Goal: Task Accomplishment & Management: Manage account settings

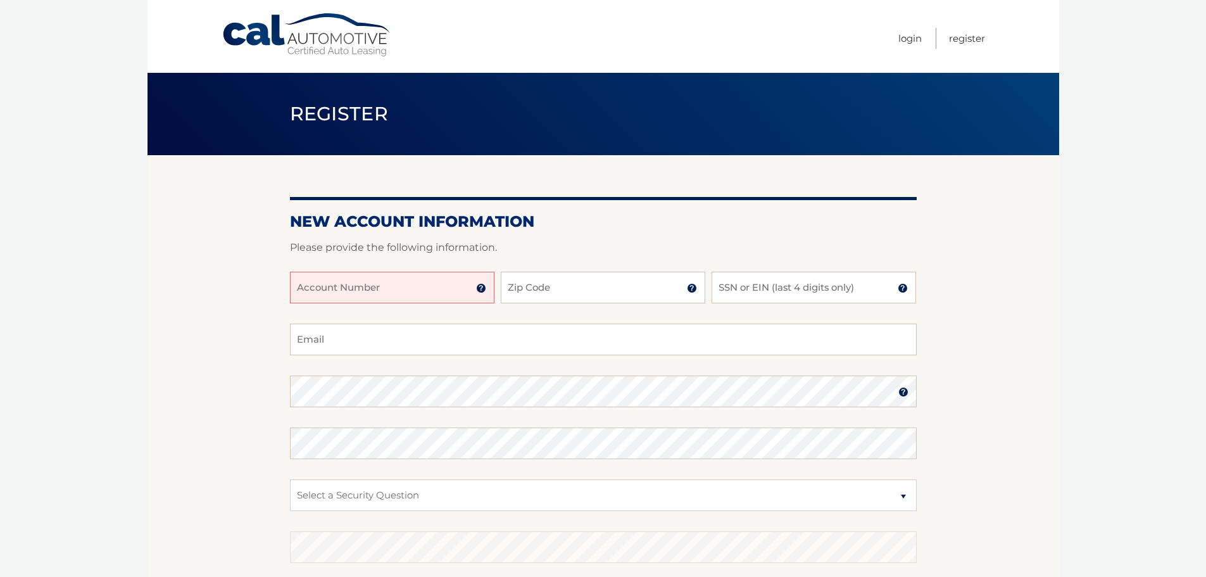
click at [457, 290] on input "Account Number" at bounding box center [392, 288] width 205 height 32
click at [478, 285] on img at bounding box center [481, 288] width 10 height 10
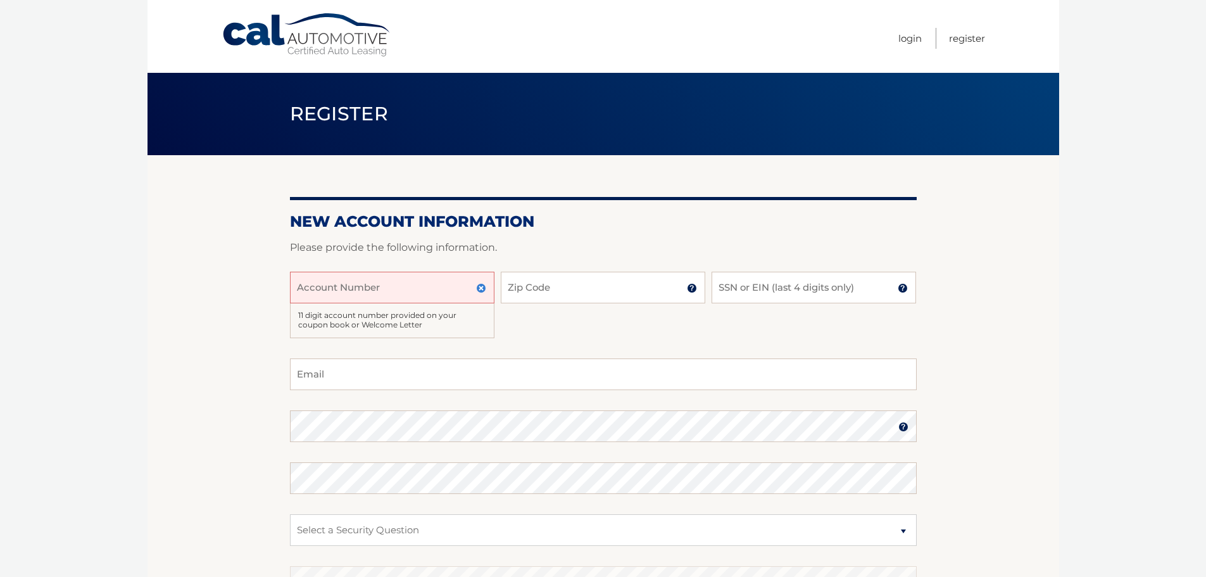
click at [446, 289] on input "Account Number" at bounding box center [392, 288] width 205 height 32
click at [426, 284] on input "Account Number" at bounding box center [392, 288] width 205 height 32
type input "44455993151"
click at [535, 283] on input "Zip Code" at bounding box center [603, 288] width 205 height 32
type input "11727"
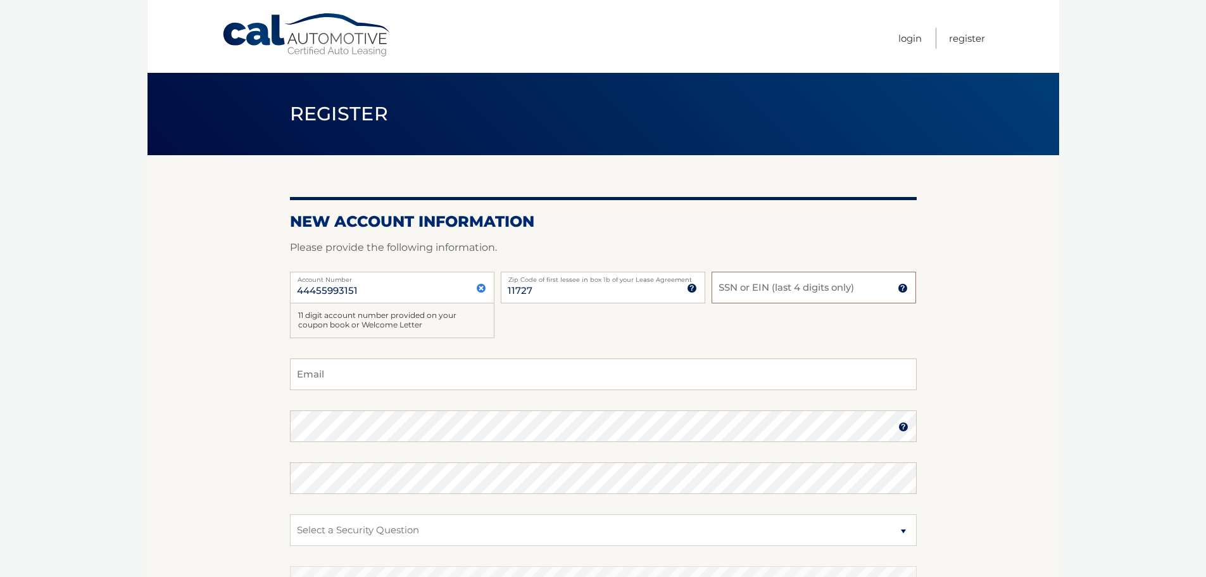
click at [791, 291] on input "SSN or EIN (last 4 digits only)" at bounding box center [814, 288] width 205 height 32
type input "2764"
click at [316, 376] on input "Email" at bounding box center [603, 374] width 627 height 32
type input "reneeadams93@gmail.com"
click at [902, 427] on img at bounding box center [904, 427] width 10 height 10
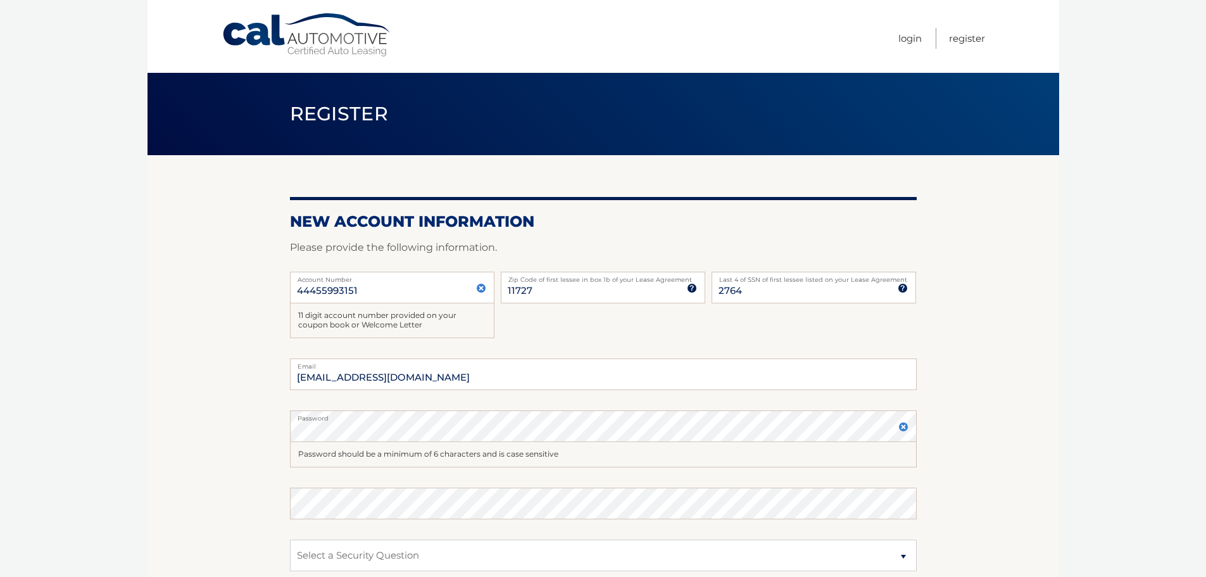
click at [322, 456] on div "Password should be a minimum of 6 characters and is case sensitive" at bounding box center [603, 454] width 627 height 25
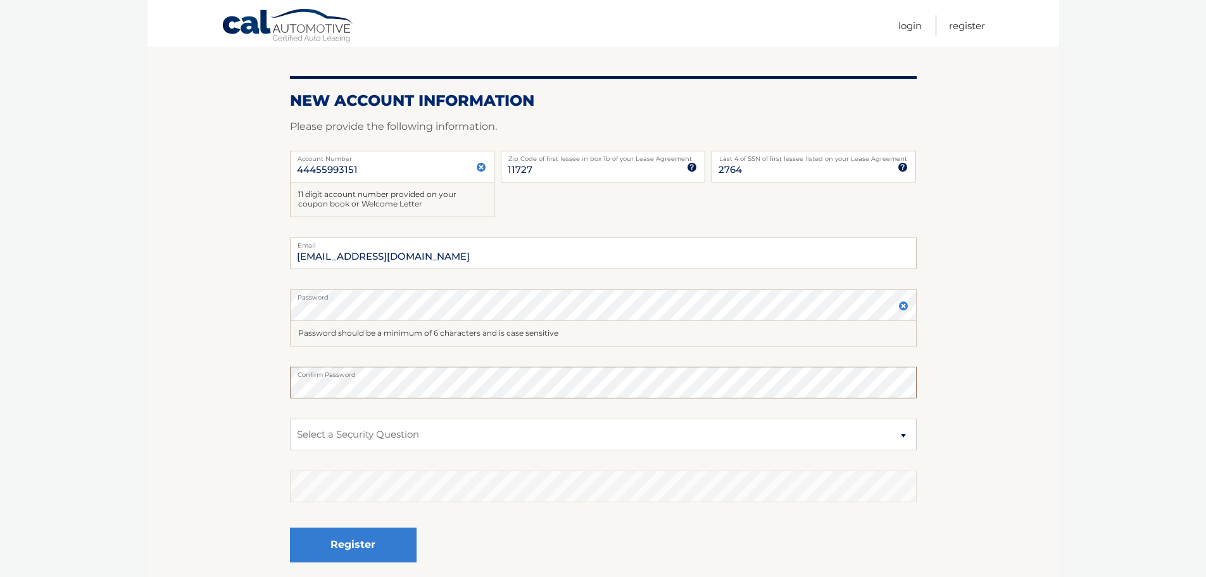
scroll to position [127, 0]
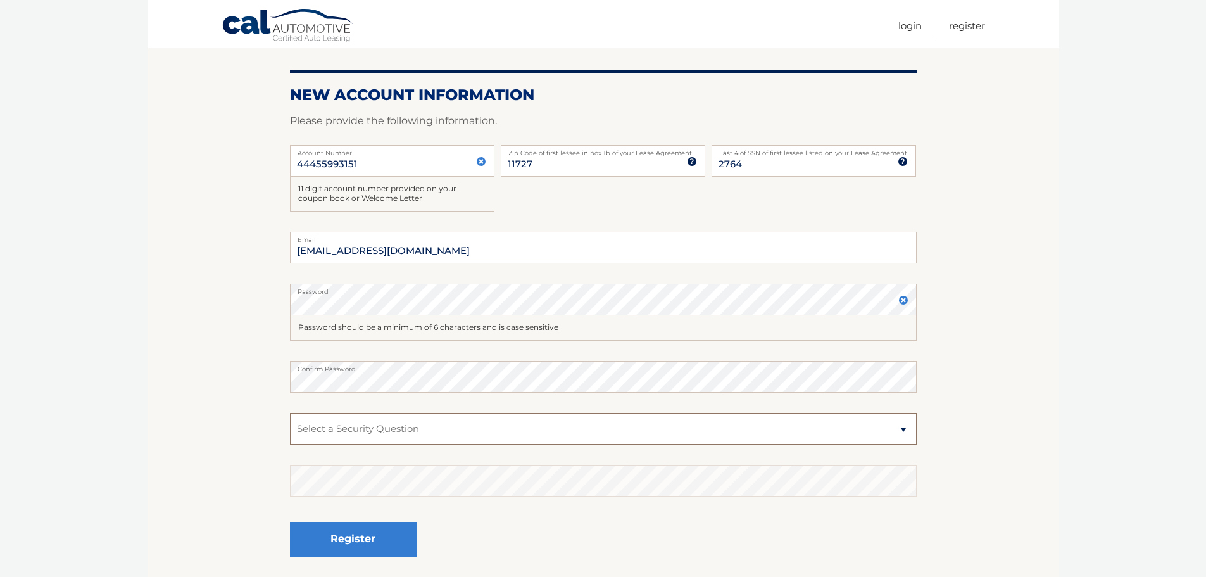
click at [901, 429] on select "Select a Security Question What was the name of your elementary school? What is…" at bounding box center [603, 429] width 627 height 32
click at [274, 301] on section "New Account Information Please provide the following information. 44455993151 A…" at bounding box center [604, 305] width 912 height 555
click at [262, 384] on section "New Account Information Please provide the following information. 44455993151 A…" at bounding box center [604, 305] width 912 height 555
drag, startPoint x: 314, startPoint y: 423, endPoint x: 322, endPoint y: 424, distance: 7.7
click at [315, 424] on select "Select a Security Question What was the name of your elementary school? What is…" at bounding box center [603, 429] width 627 height 32
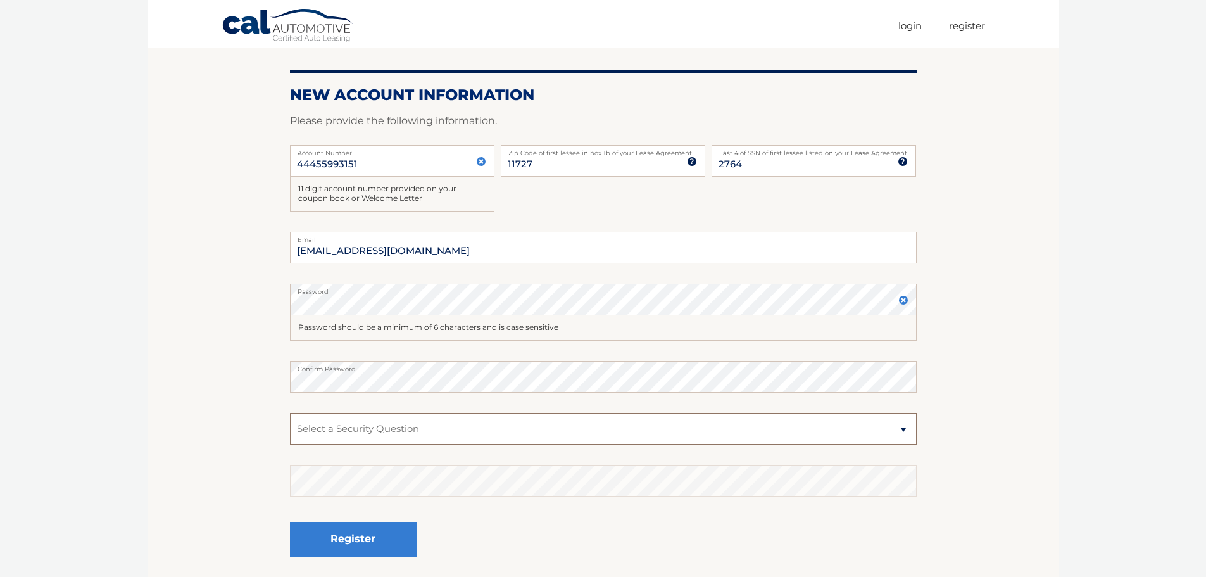
select select "4"
click at [290, 413] on select "Select a Security Question What was the name of your elementary school? What is…" at bounding box center [603, 429] width 627 height 32
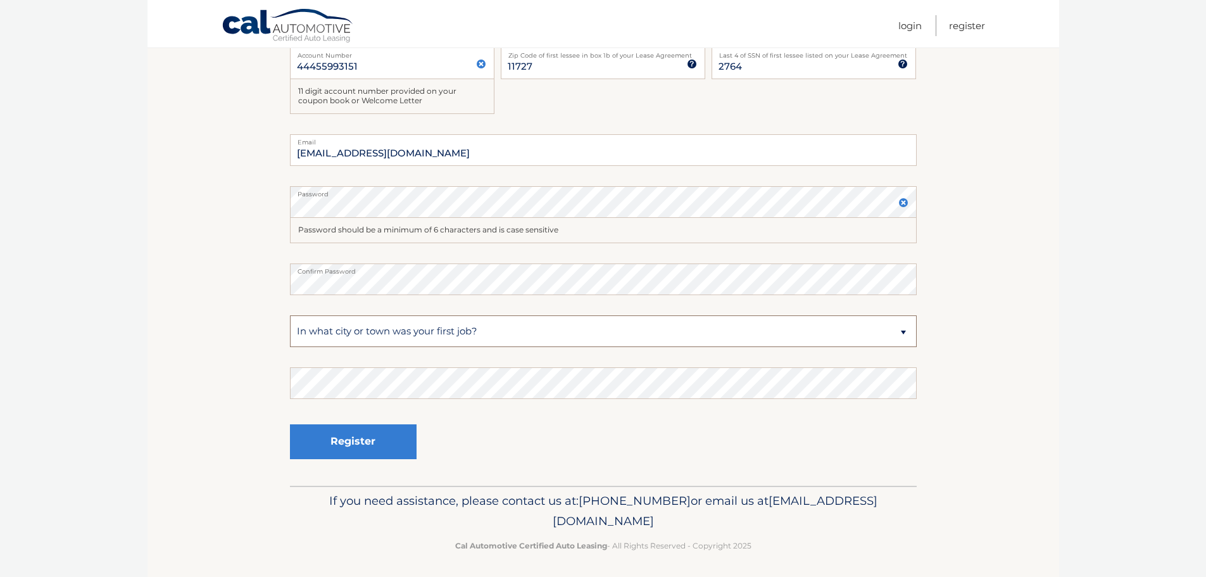
scroll to position [229, 0]
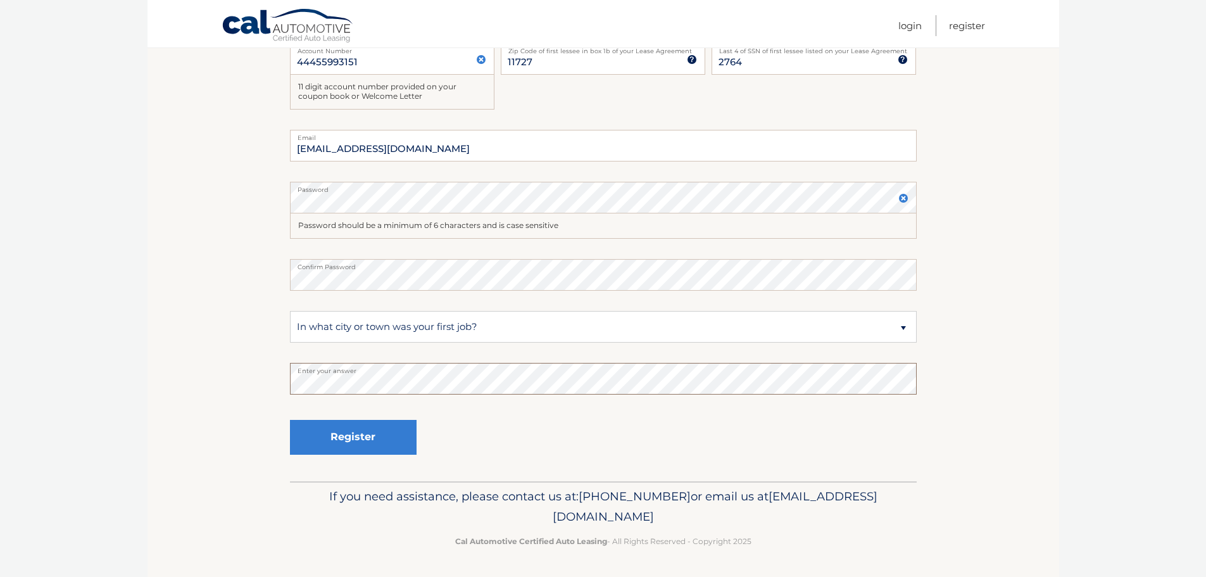
click at [248, 377] on section "New Account Information Please provide the following information. 44455993151 A…" at bounding box center [604, 204] width 912 height 555
click at [262, 198] on section "New Account Information Please provide the following information. 44455993151 A…" at bounding box center [604, 204] width 912 height 555
click at [277, 275] on section "New Account Information Please provide the following information. 44455993151 A…" at bounding box center [604, 204] width 912 height 555
click at [343, 438] on button "Register" at bounding box center [353, 437] width 127 height 35
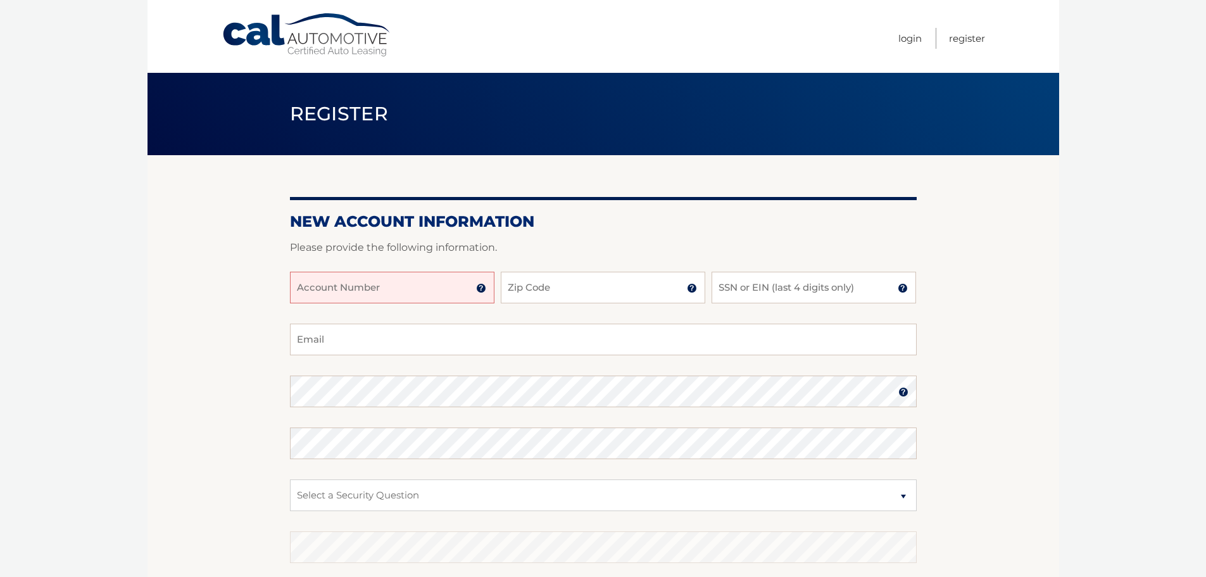
click at [405, 284] on input "Account Number" at bounding box center [392, 288] width 205 height 32
type input "44455993151"
click at [522, 282] on input "Zip Code" at bounding box center [603, 288] width 205 height 32
type input "11727"
click at [731, 289] on input "SSN or EIN (last 4 digits only)" at bounding box center [814, 288] width 205 height 32
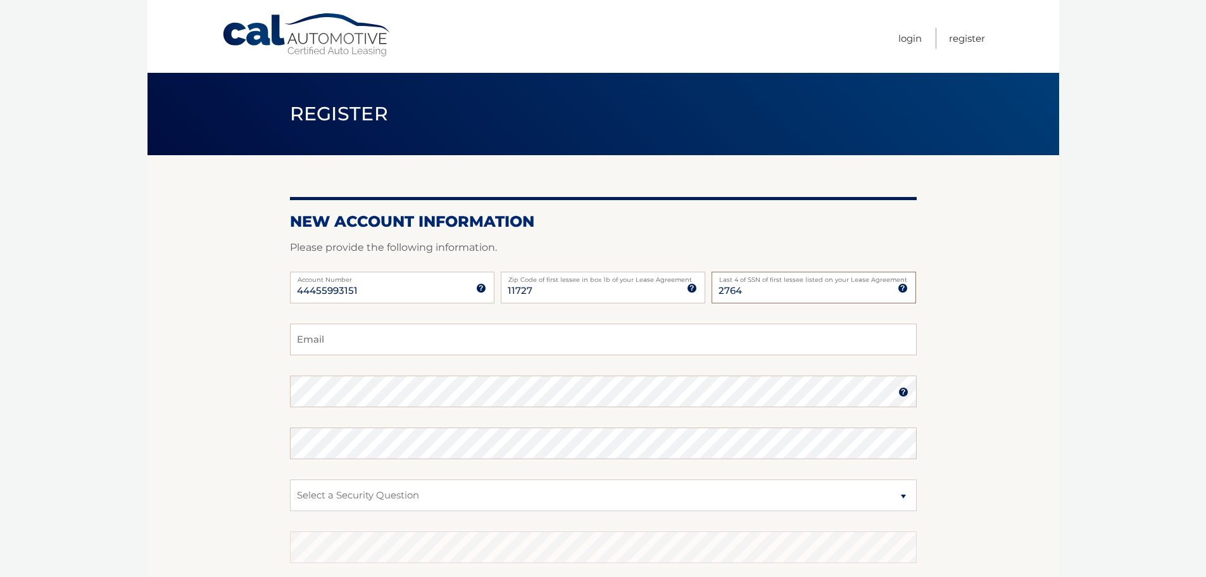
type input "2764"
click at [378, 343] on input "Email" at bounding box center [603, 340] width 627 height 32
type input "[EMAIL_ADDRESS][DOMAIN_NAME]"
click at [335, 485] on select "Select a Security Question What was the name of your elementary school? What is…" at bounding box center [603, 495] width 627 height 32
select select "4"
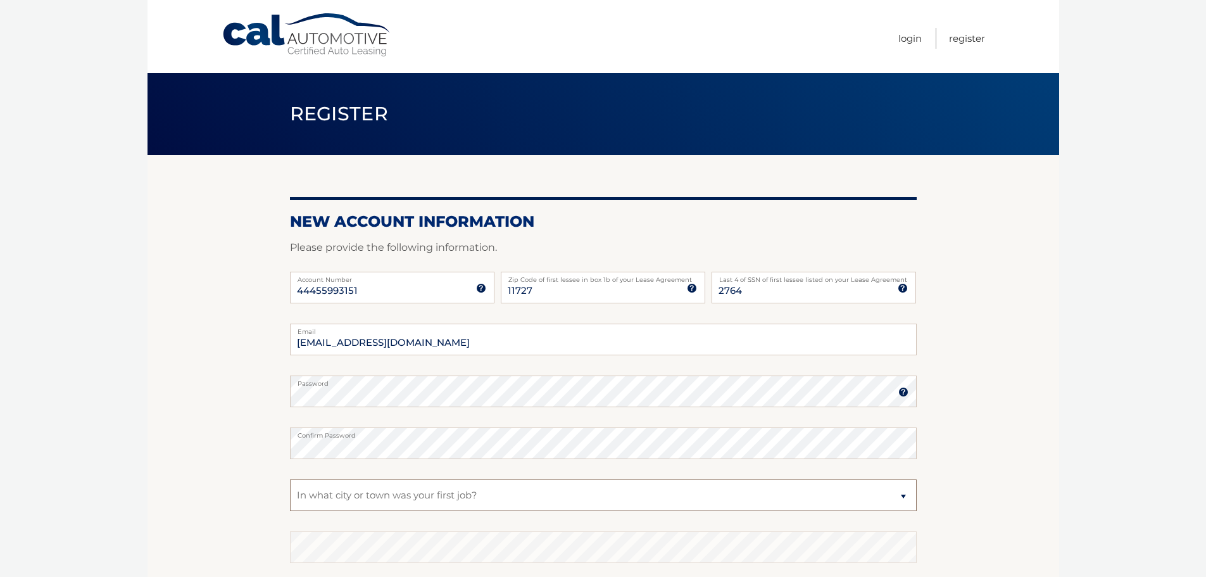
click at [290, 479] on select "Select a Security Question What was the name of your elementary school? What is…" at bounding box center [603, 495] width 627 height 32
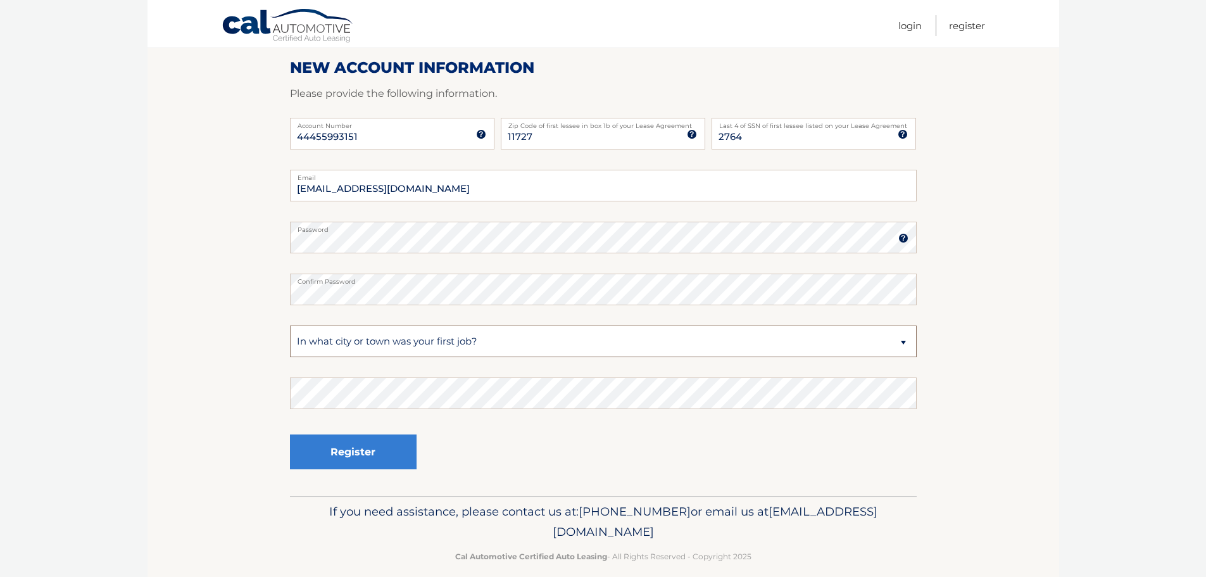
scroll to position [169, 0]
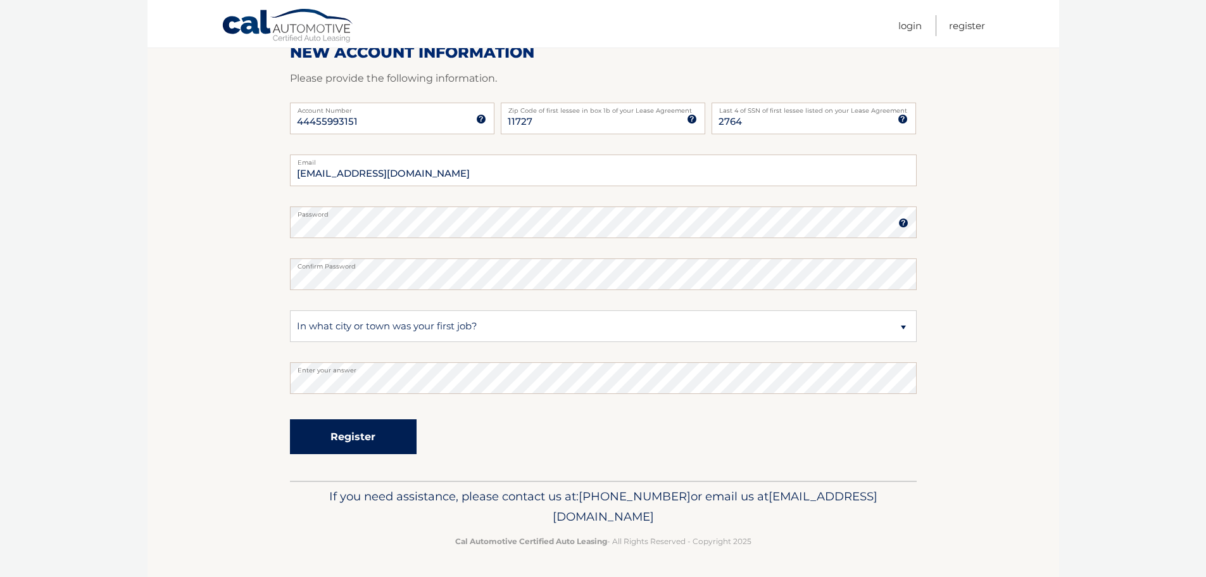
click at [353, 433] on button "Register" at bounding box center [353, 436] width 127 height 35
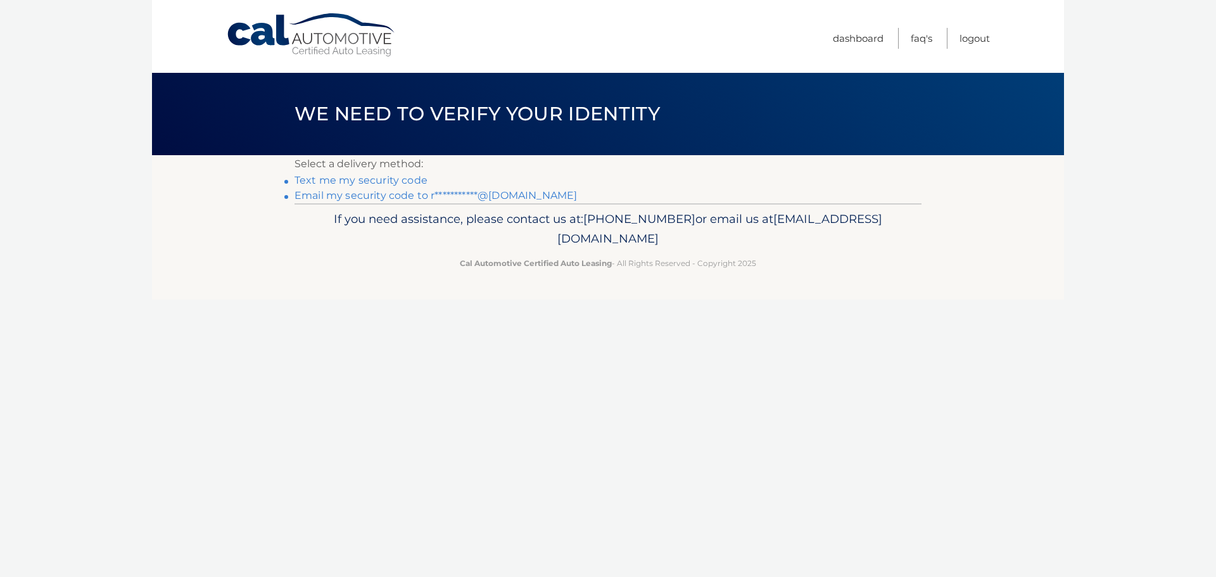
click at [406, 180] on link "Text me my security code" at bounding box center [360, 180] width 133 height 12
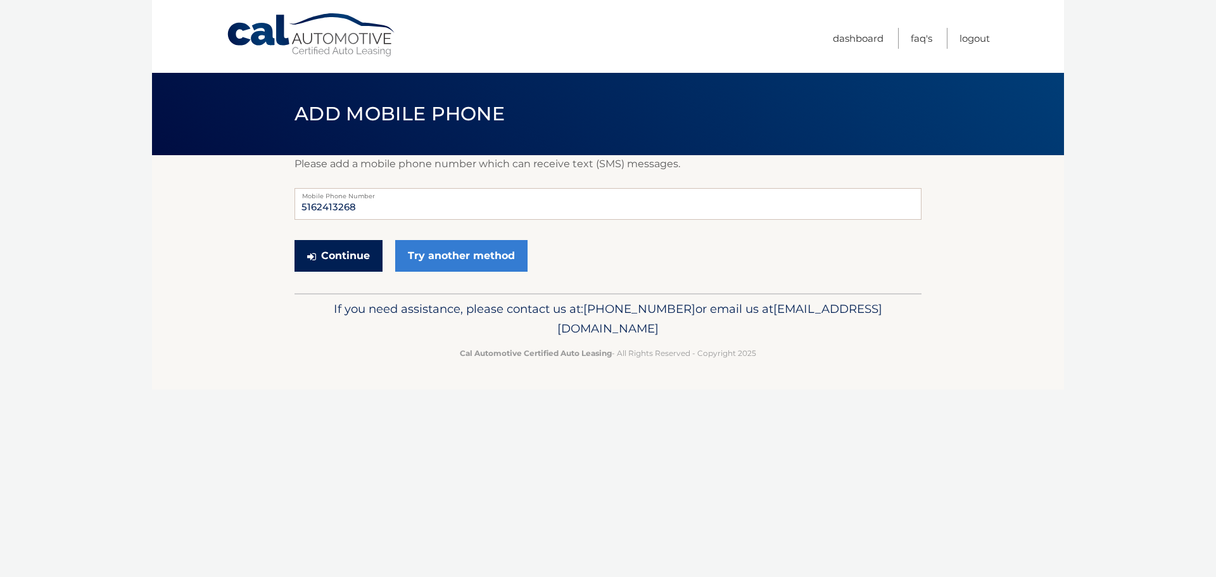
click at [347, 252] on button "Continue" at bounding box center [338, 256] width 88 height 32
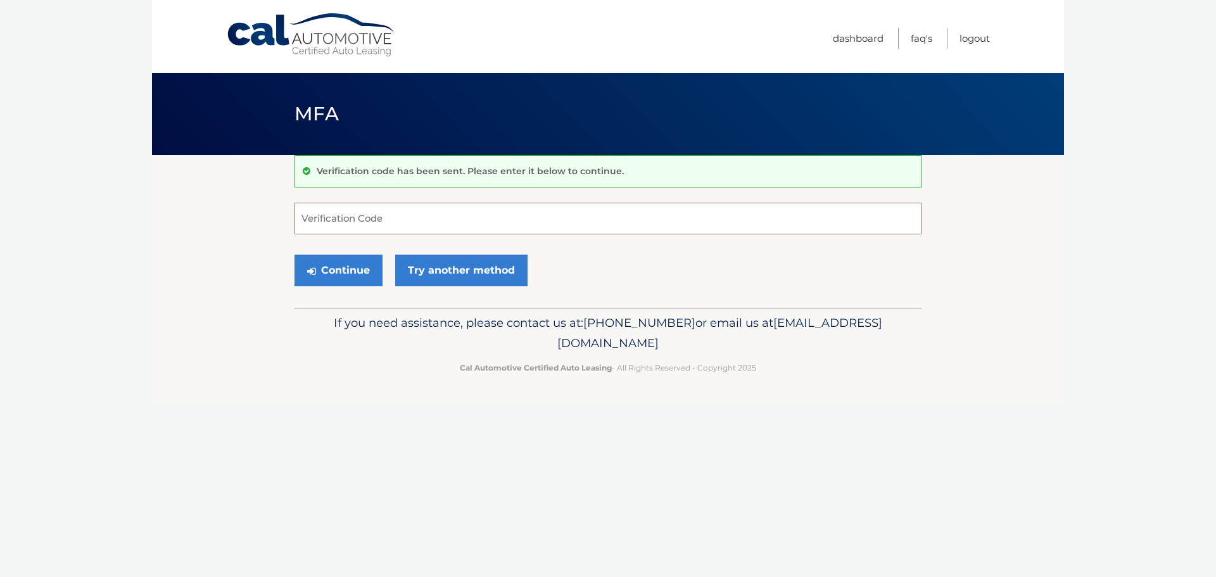
click at [379, 212] on input "Verification Code" at bounding box center [607, 219] width 627 height 32
type input "047029"
click at [345, 266] on button "Continue" at bounding box center [338, 271] width 88 height 32
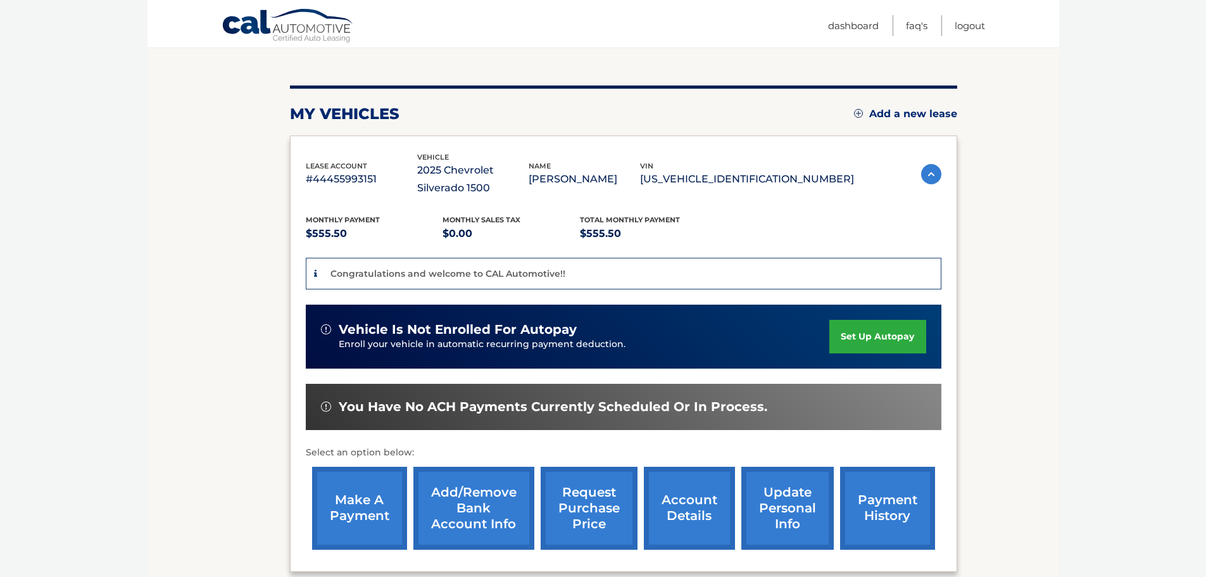
scroll to position [190, 0]
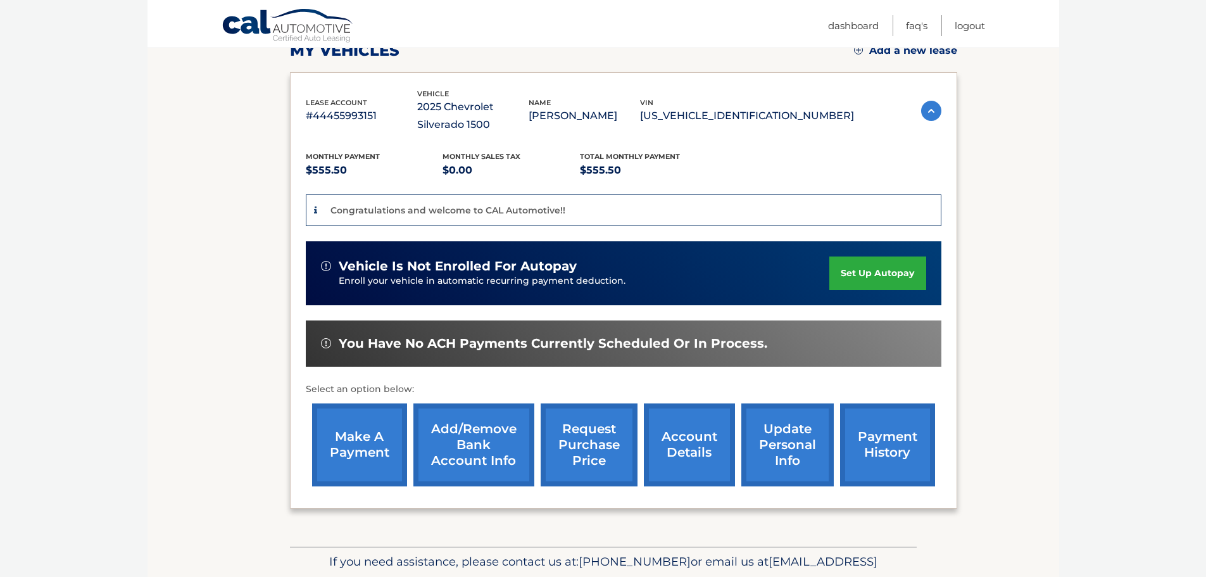
click at [883, 272] on link "set up autopay" at bounding box center [878, 273] width 96 height 34
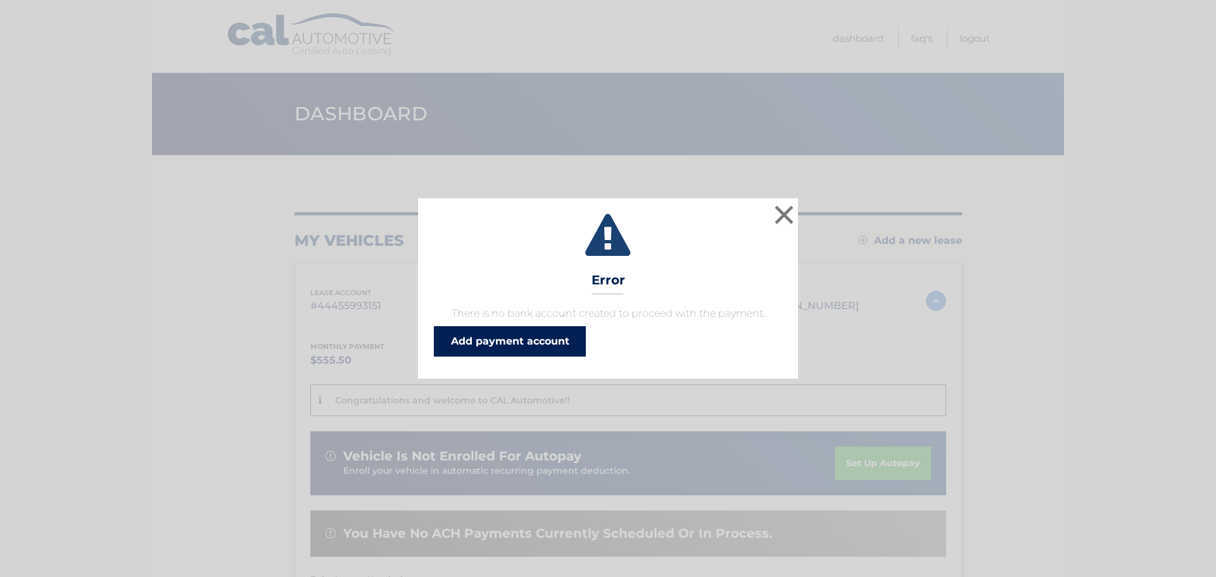
click at [485, 343] on link "Add payment account" at bounding box center [510, 341] width 152 height 30
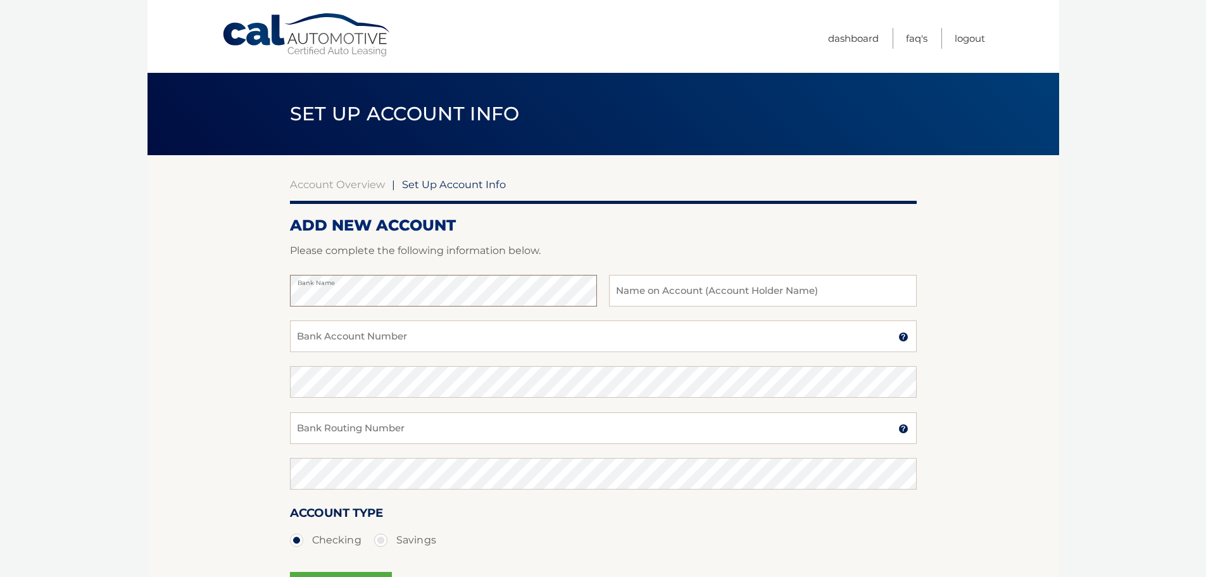
click at [279, 296] on section "Account Overview | Set Up Account Info ADD NEW ACCOUNT Please complete the foll…" at bounding box center [604, 396] width 912 height 483
click at [692, 293] on input "text" at bounding box center [762, 291] width 307 height 32
type input "[PERSON_NAME]"
drag, startPoint x: 314, startPoint y: 336, endPoint x: 324, endPoint y: 331, distance: 10.8
click at [316, 336] on input "Bank Account Number" at bounding box center [603, 336] width 627 height 32
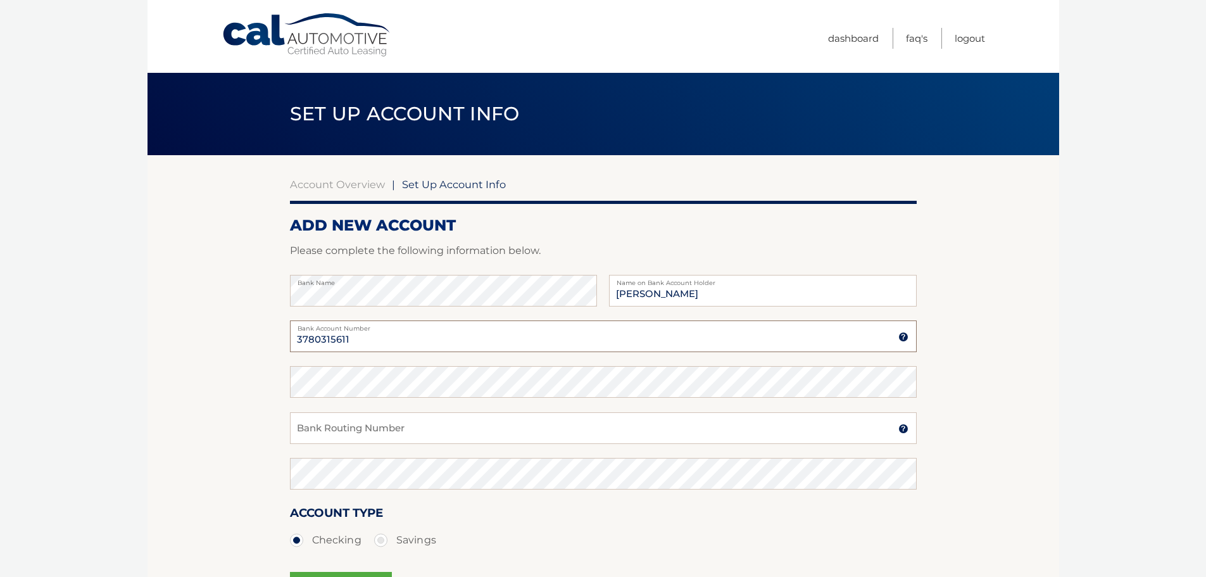
type input "3780315611"
click at [347, 426] on input "Bank Routing Number" at bounding box center [603, 428] width 627 height 32
type input "021000021"
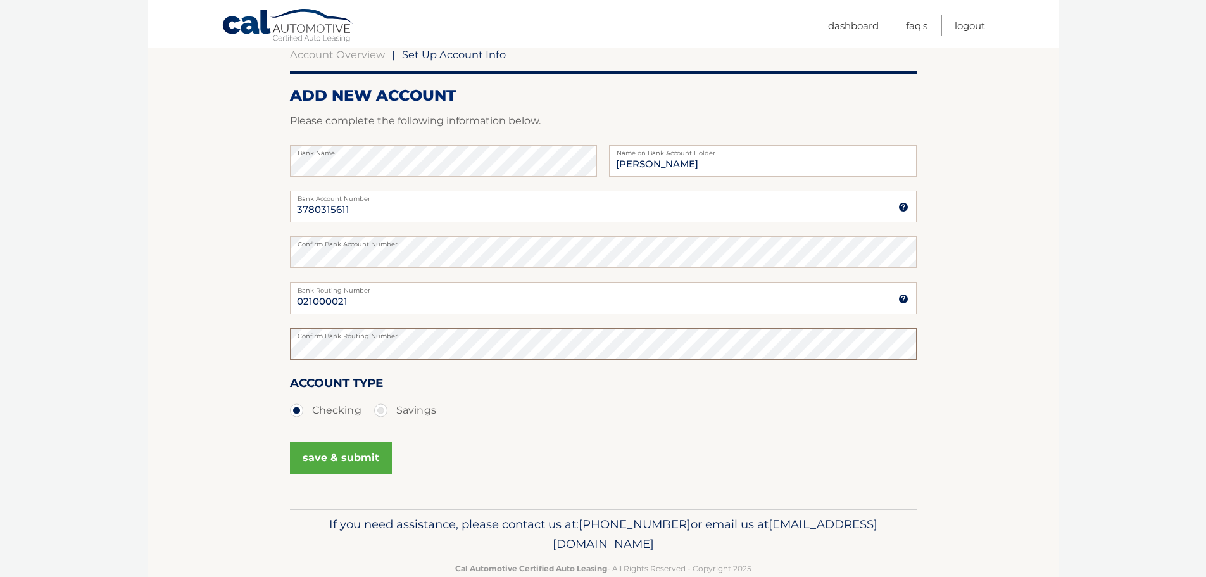
scroll to position [158, 0]
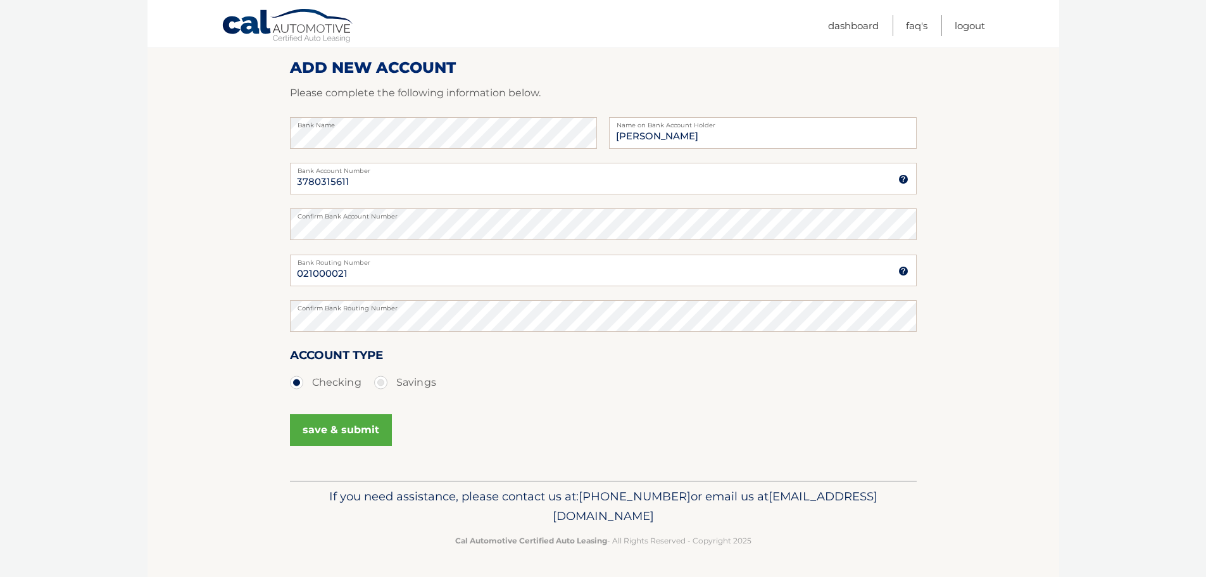
click at [383, 382] on label "Savings" at bounding box center [405, 382] width 62 height 25
click at [383, 382] on input "Savings" at bounding box center [385, 380] width 13 height 20
radio input "true"
click at [363, 425] on button "save & submit" at bounding box center [341, 430] width 102 height 32
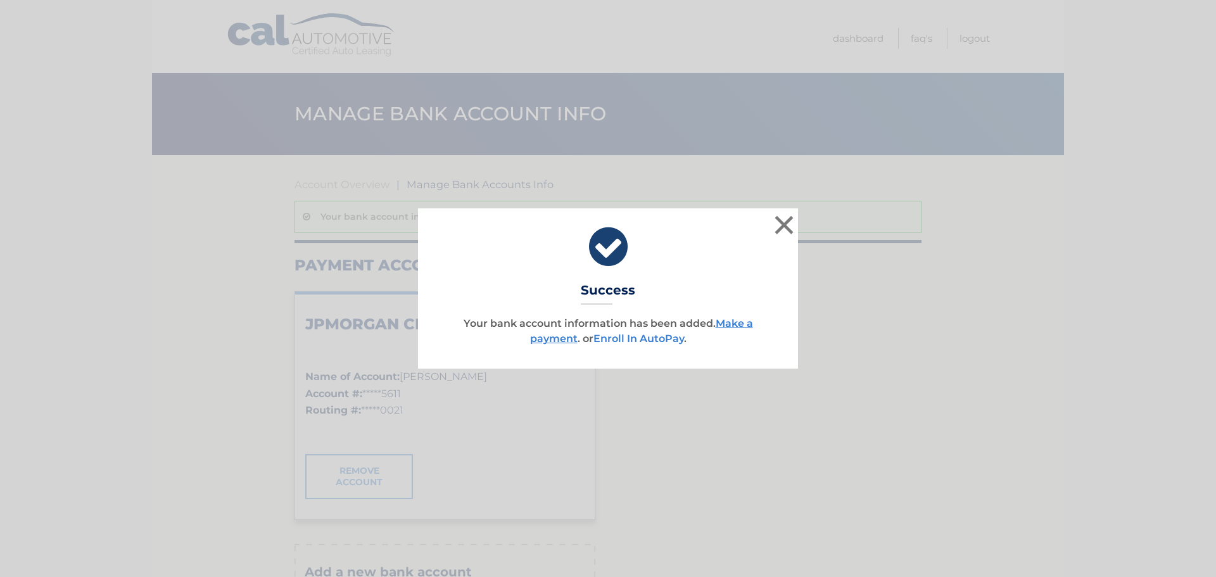
click at [652, 339] on link "Enroll In AutoPay" at bounding box center [638, 338] width 91 height 12
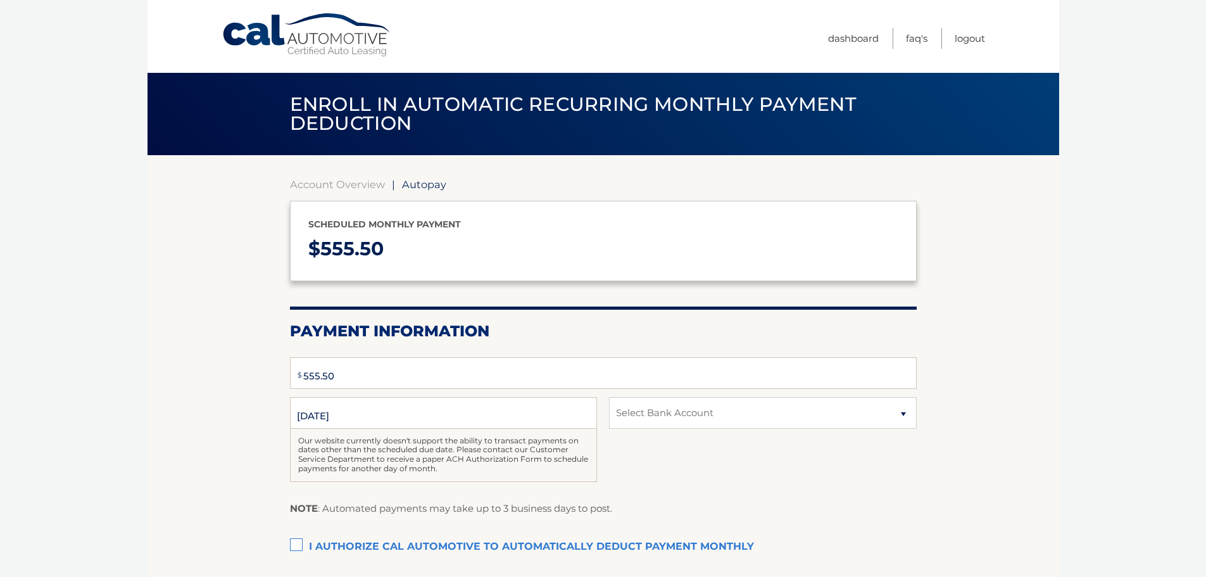
type input "555.5"
select select "MTdiNjk5MTMtMDRkZi00MWQ5LWJjM2ItNmVjZjg0MDdmMGQy"
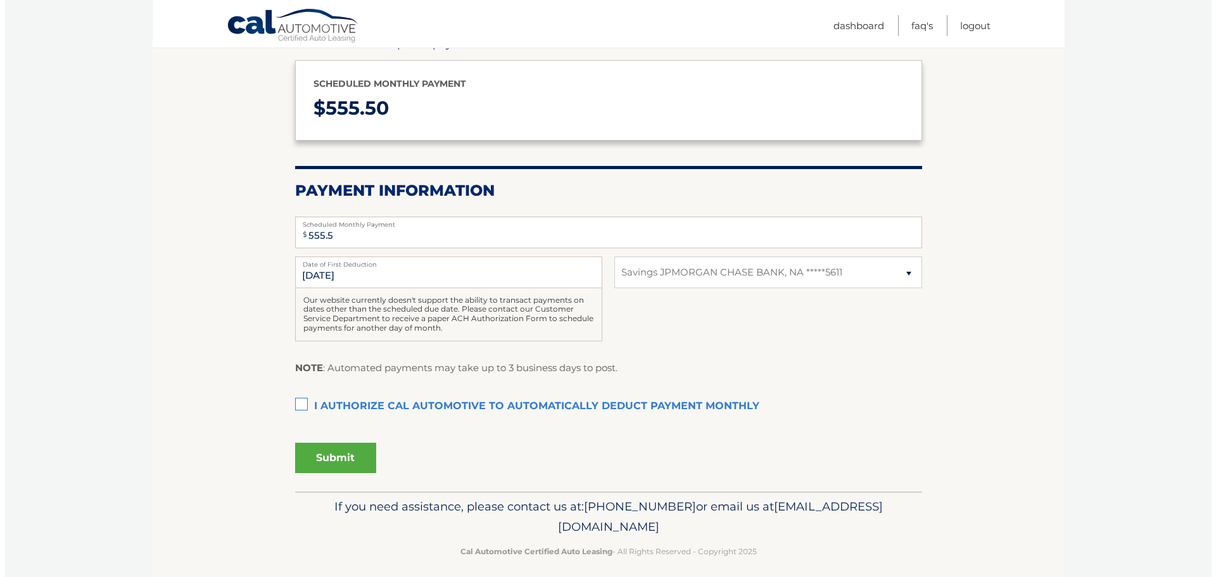
scroll to position [151, 0]
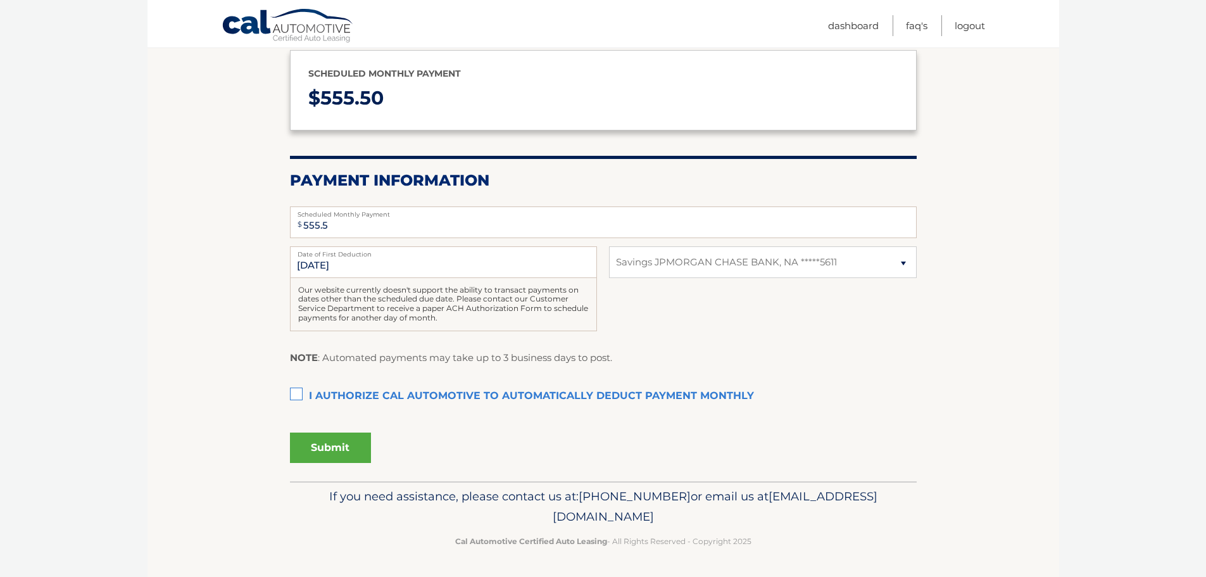
click at [295, 393] on label "I authorize cal automotive to automatically deduct payment monthly This checkbo…" at bounding box center [603, 396] width 627 height 25
click at [0, 0] on input "I authorize cal automotive to automatically deduct payment monthly This checkbo…" at bounding box center [0, 0] width 0 height 0
click at [336, 448] on button "Submit" at bounding box center [330, 448] width 81 height 30
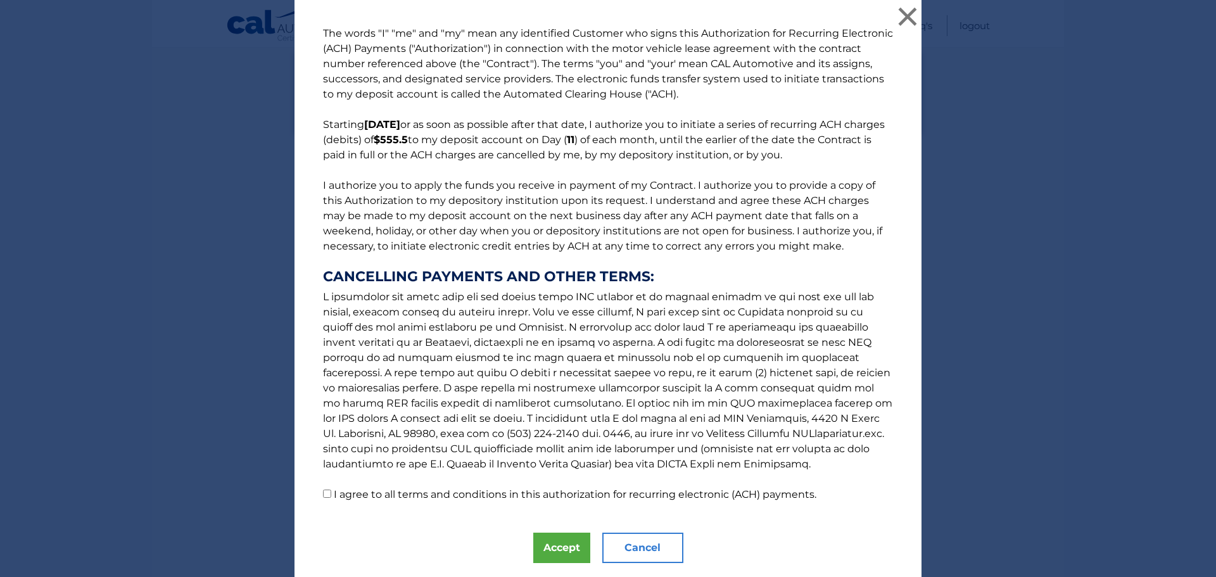
click at [325, 494] on input "I agree to all terms and conditions in this authorization for recurring electro…" at bounding box center [327, 494] width 8 height 8
checkbox input "true"
click at [561, 545] on button "Accept" at bounding box center [561, 548] width 57 height 30
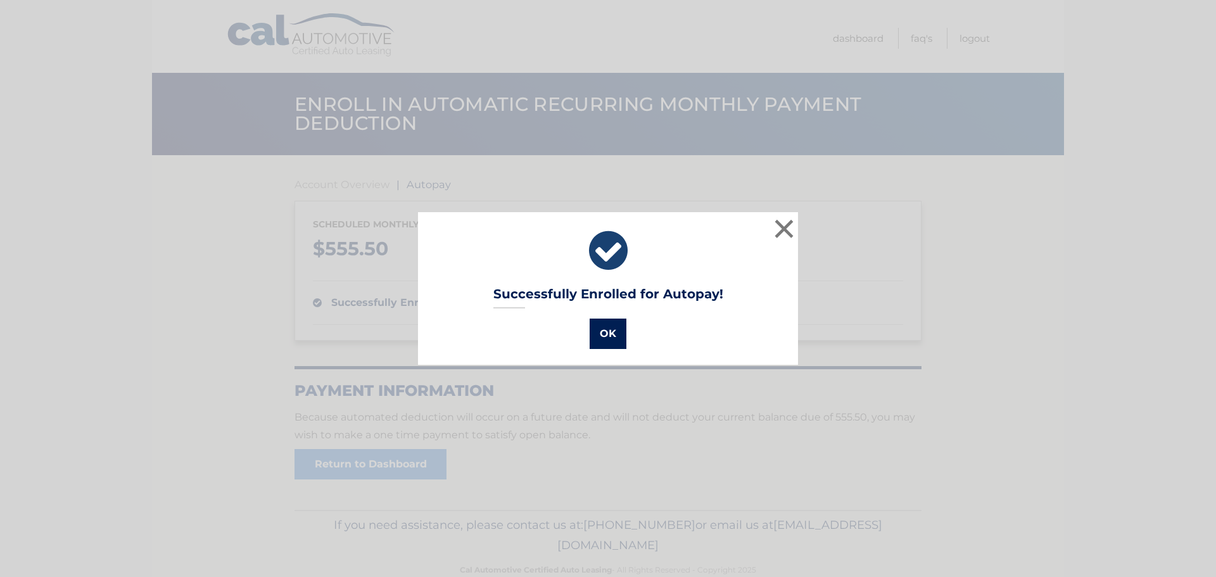
click at [605, 332] on button "OK" at bounding box center [608, 334] width 37 height 30
